Goal: Check status: Check status

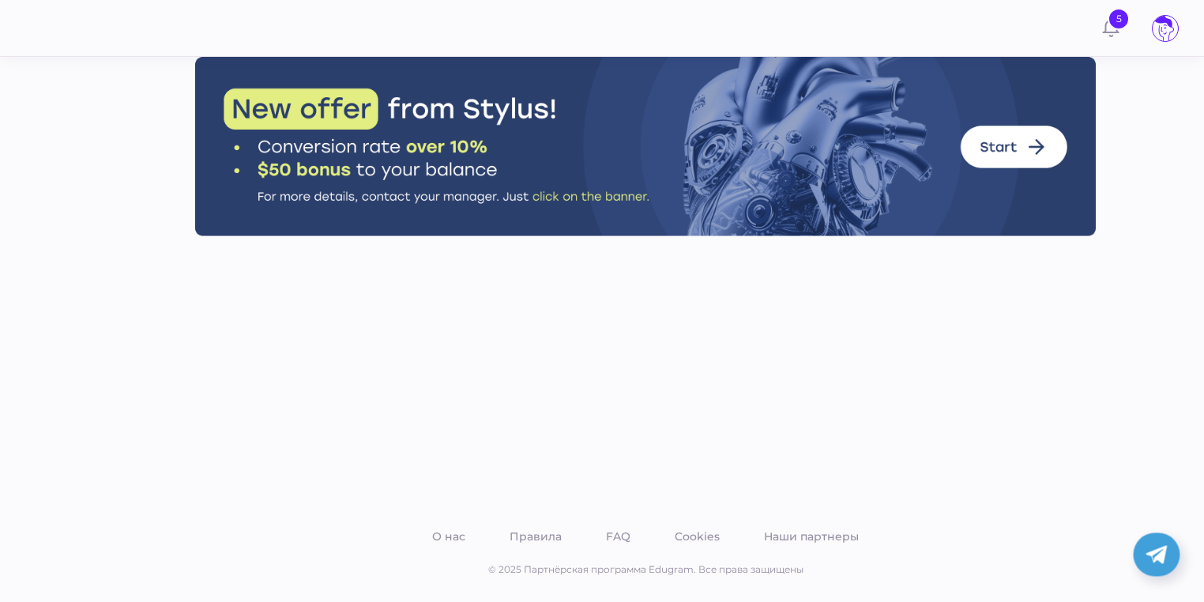
click at [1172, 28] on icon at bounding box center [1164, 28] width 25 height 25
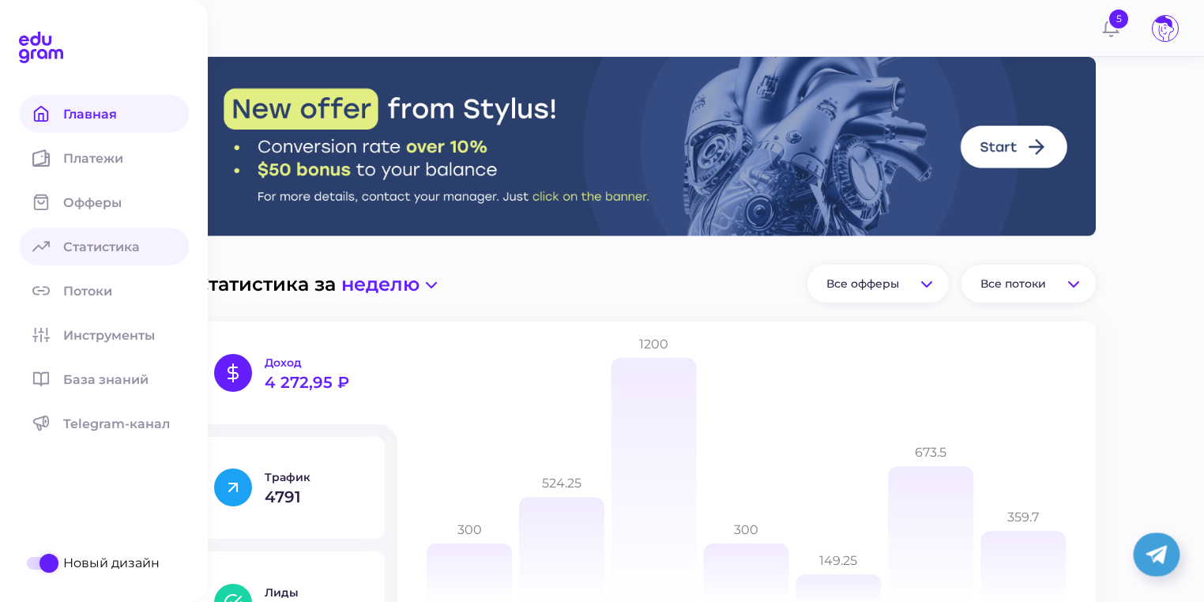
click at [35, 247] on icon at bounding box center [40, 247] width 17 height 10
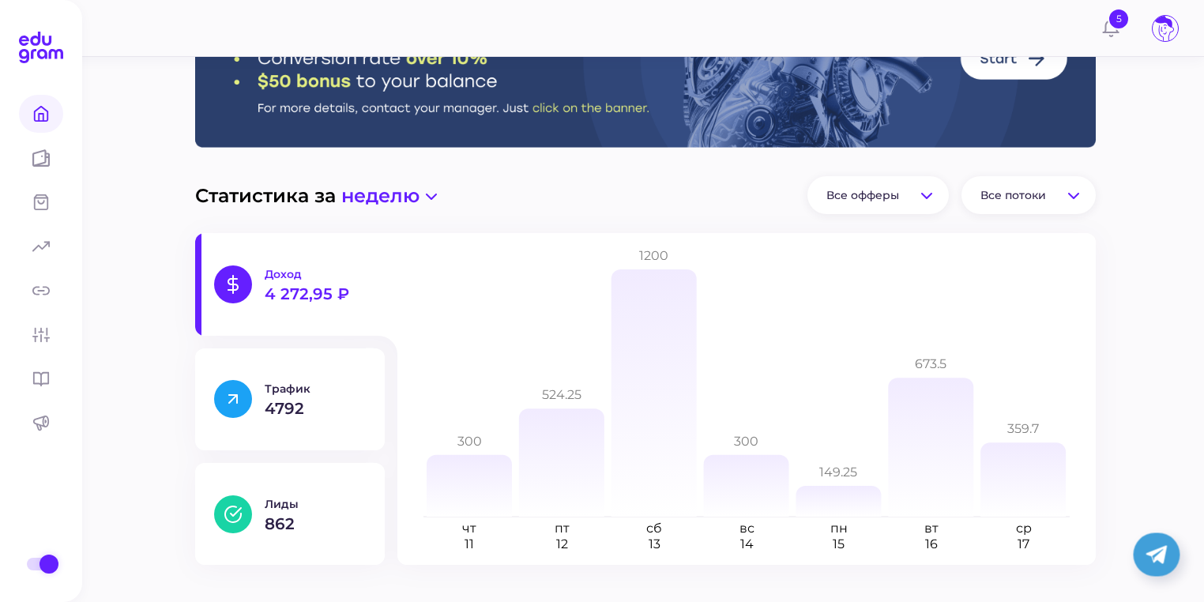
scroll to position [13, 0]
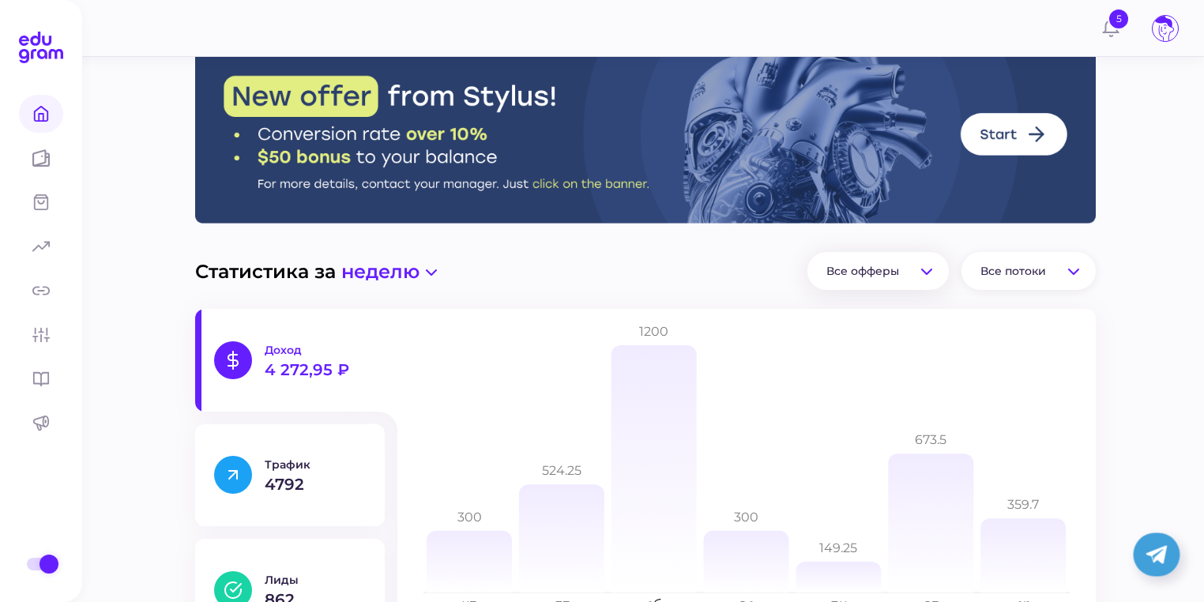
click at [917, 272] on div "Все офферы" at bounding box center [877, 271] width 141 height 38
click at [1022, 257] on div "Все потоки" at bounding box center [1028, 271] width 134 height 38
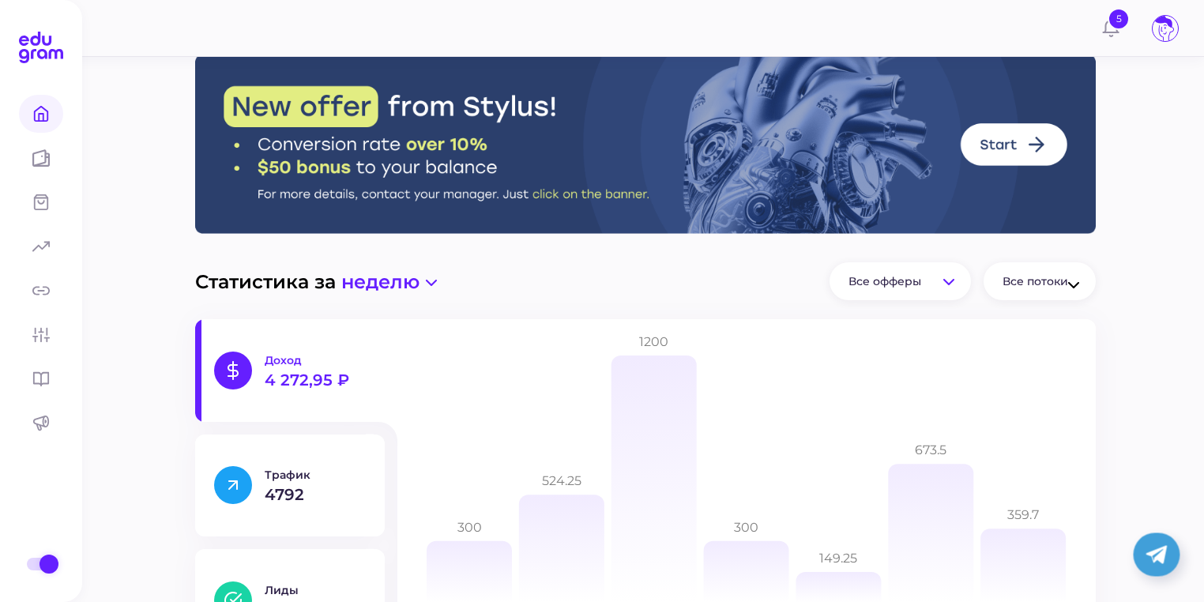
scroll to position [0, 0]
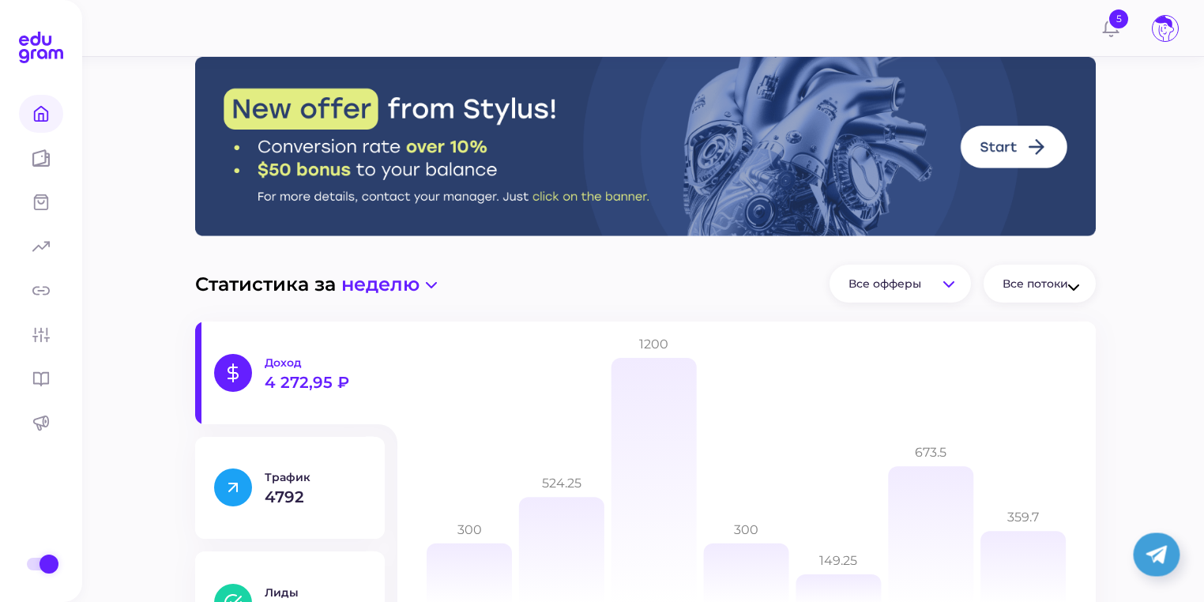
click at [399, 287] on span "неделю" at bounding box center [380, 283] width 78 height 23
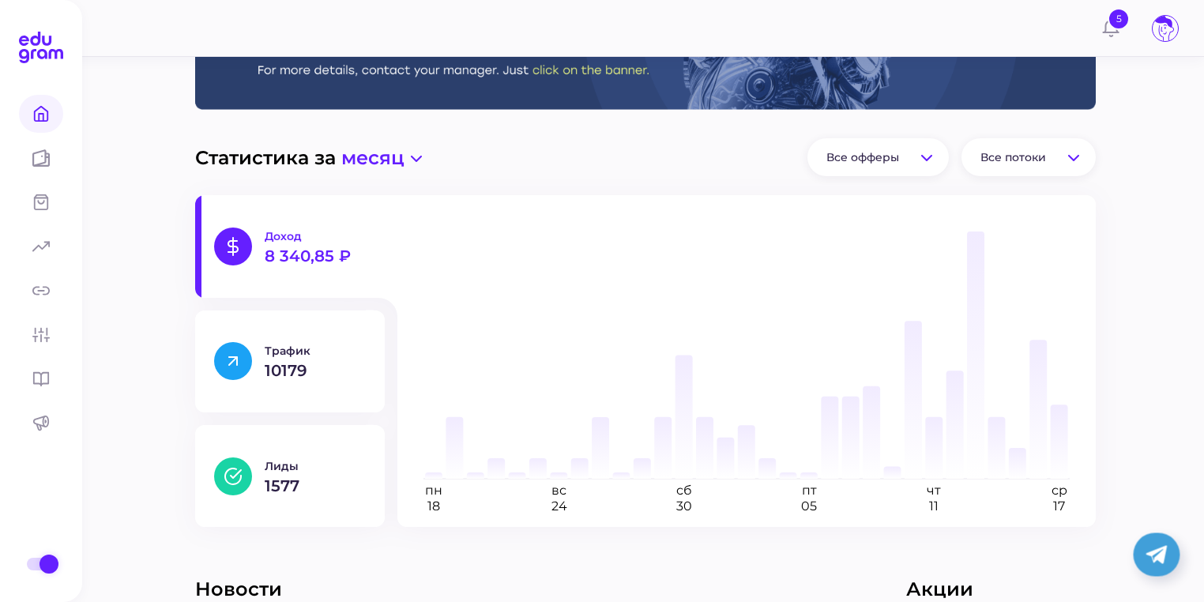
scroll to position [253, 0]
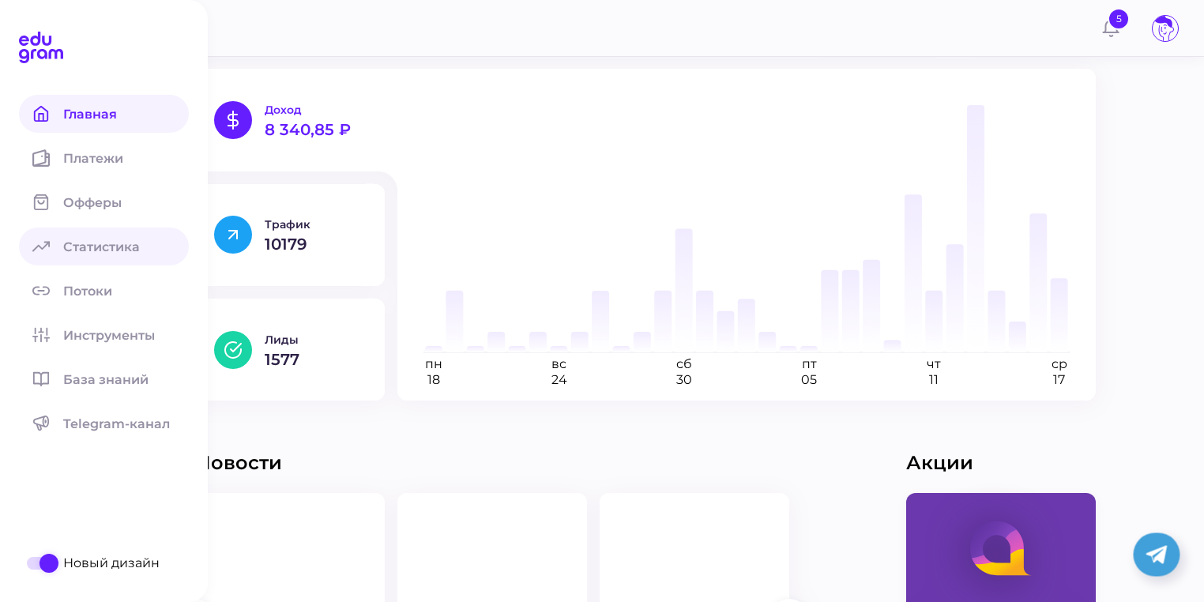
click at [85, 248] on span "Статистика" at bounding box center [111, 246] width 96 height 15
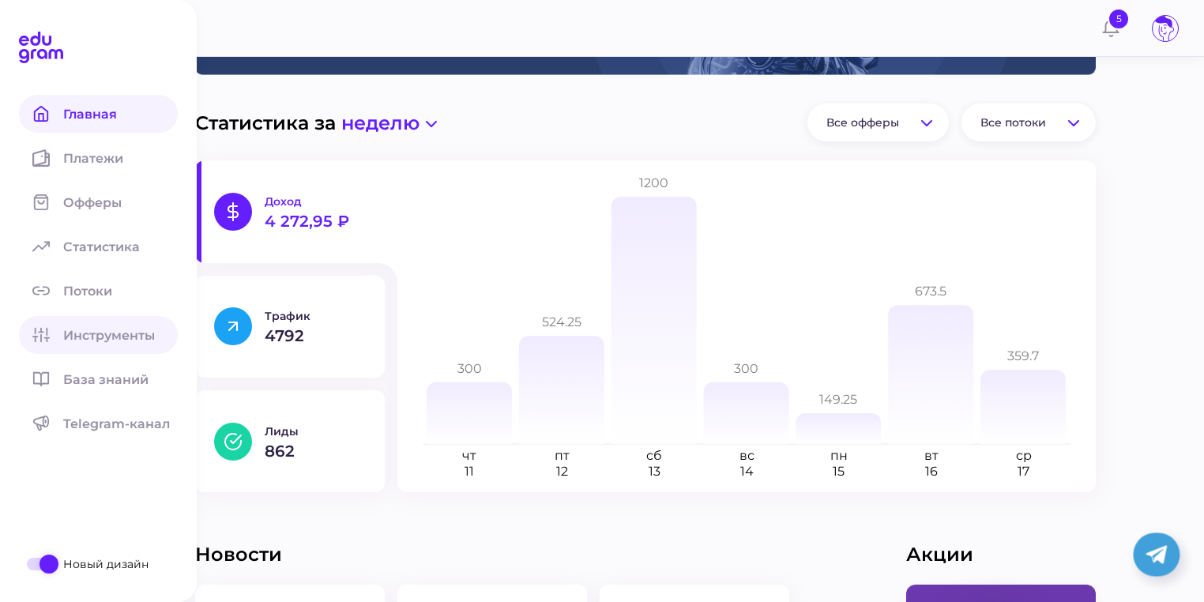
scroll to position [190, 0]
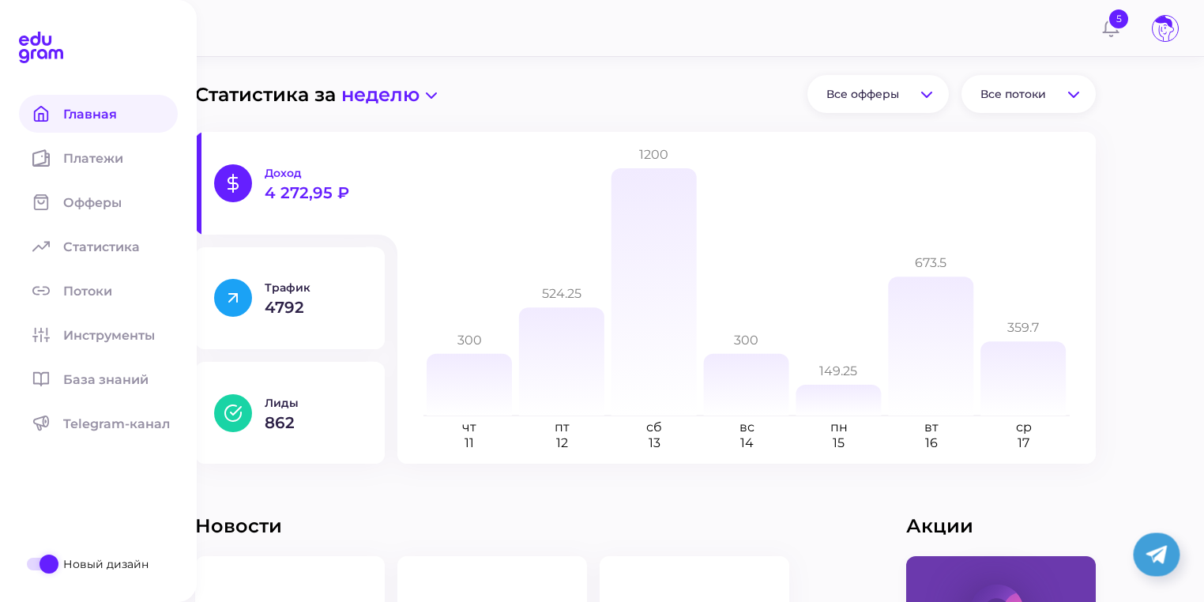
click at [31, 564] on div at bounding box center [41, 564] width 28 height 13
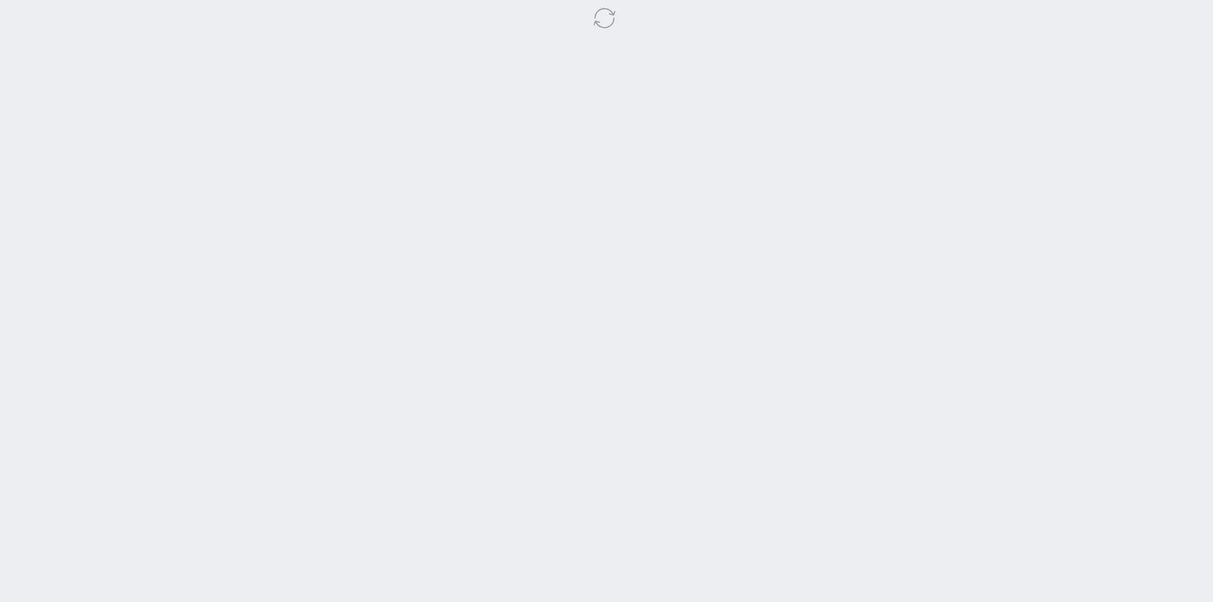
click at [448, 224] on body at bounding box center [606, 301] width 1213 height 602
click at [461, 210] on body at bounding box center [606, 301] width 1213 height 602
